Goal: Information Seeking & Learning: Find specific fact

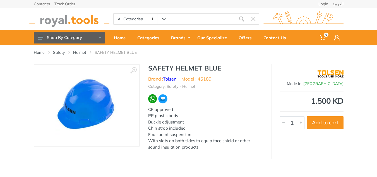
type input "w"
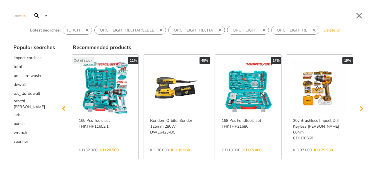
type input "e"
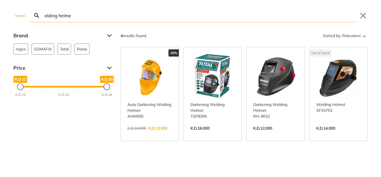
type input "elding helmet"
